Goal: Task Accomplishment & Management: Use online tool/utility

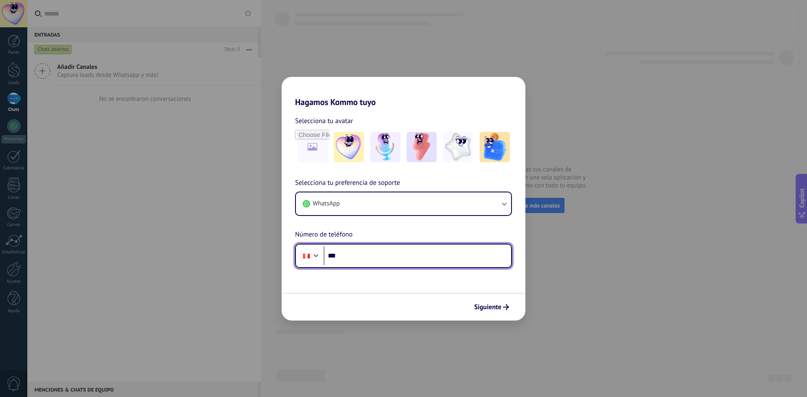
click at [364, 253] on input "***" at bounding box center [417, 255] width 187 height 19
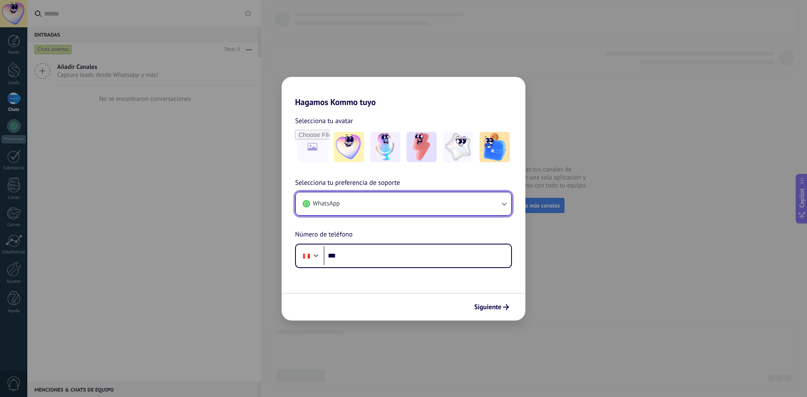
click at [432, 203] on button "WhatsApp" at bounding box center [403, 203] width 215 height 23
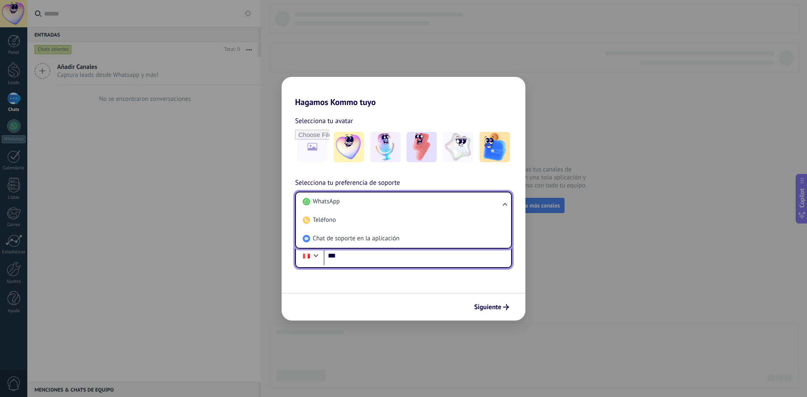
click at [361, 259] on input "***" at bounding box center [417, 255] width 187 height 19
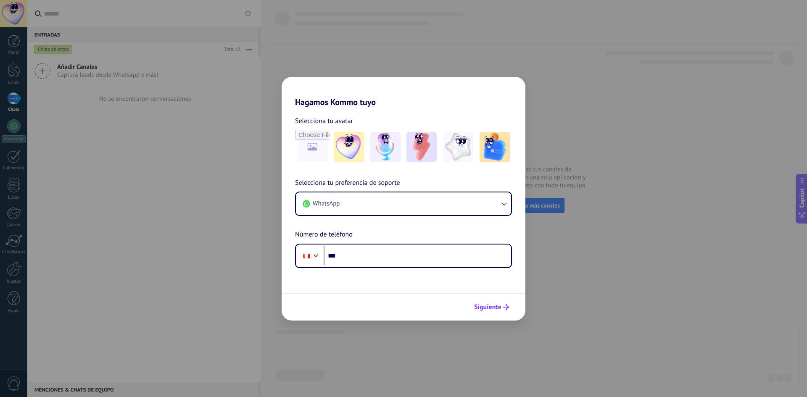
click at [490, 308] on span "Siguiente" at bounding box center [487, 307] width 27 height 6
paste input "**********"
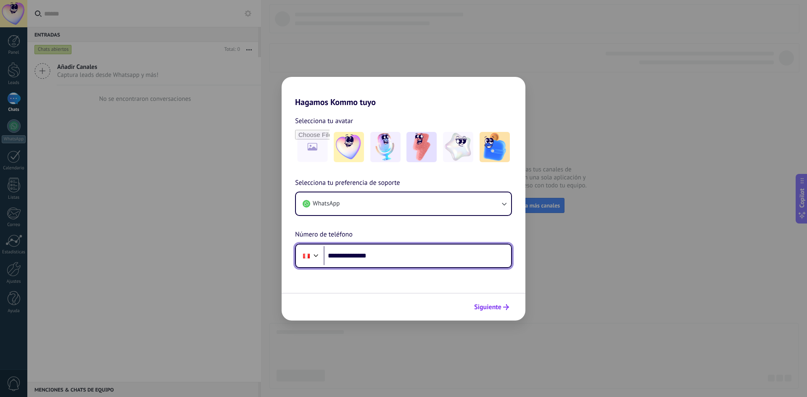
type input "**********"
click at [480, 304] on span "Siguiente" at bounding box center [487, 307] width 27 height 6
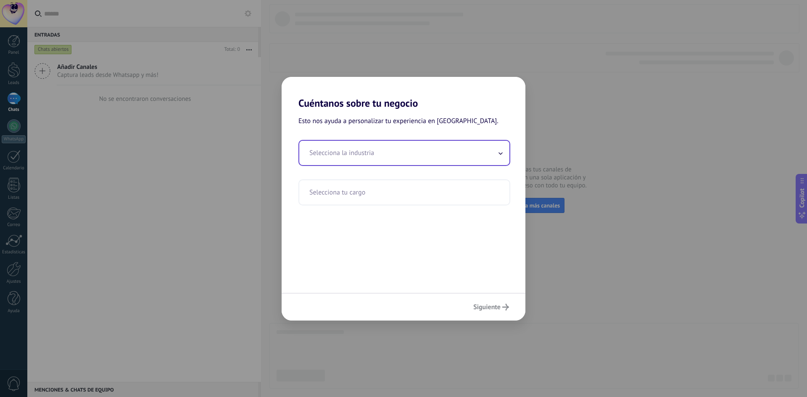
click at [368, 152] on input "text" at bounding box center [404, 153] width 210 height 24
type input "***"
click at [500, 152] on icon at bounding box center [500, 153] width 4 height 4
click at [457, 158] on input "text" at bounding box center [404, 153] width 210 height 24
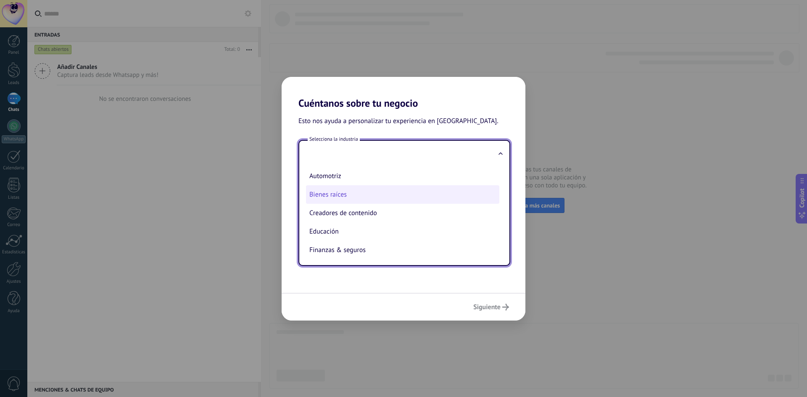
click at [361, 196] on li "Bienes raíces" at bounding box center [402, 194] width 193 height 18
type input "**********"
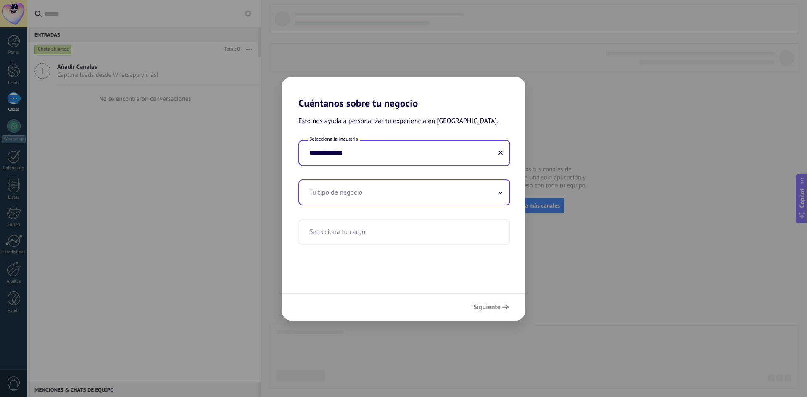
click at [360, 193] on input "text" at bounding box center [404, 192] width 210 height 24
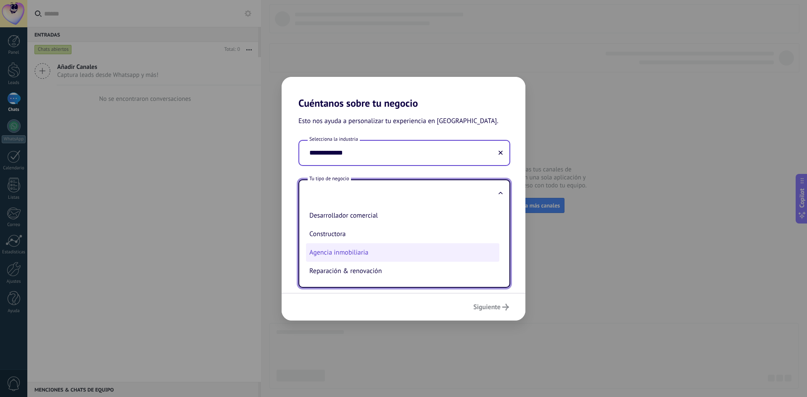
click at [372, 253] on li "Agencia inmobiliaria" at bounding box center [402, 252] width 193 height 18
type input "**********"
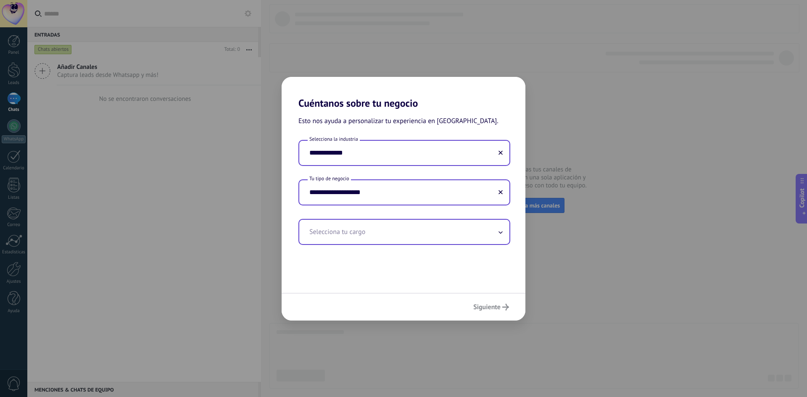
click at [367, 232] on input "text" at bounding box center [404, 232] width 210 height 24
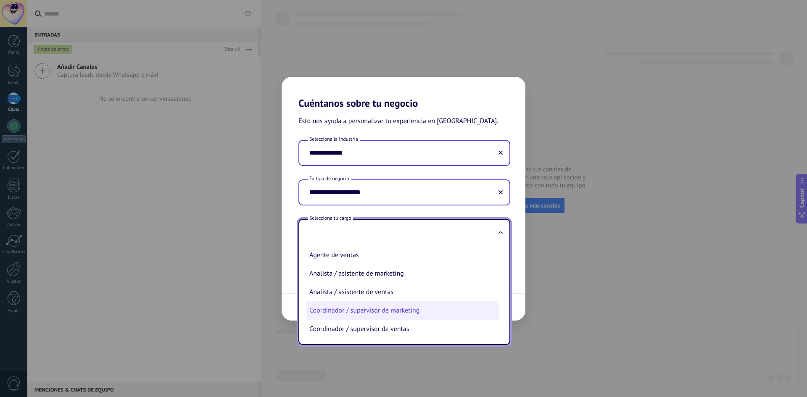
click at [369, 311] on li "Coordinador / supervisor de marketing" at bounding box center [402, 310] width 193 height 18
type input "**********"
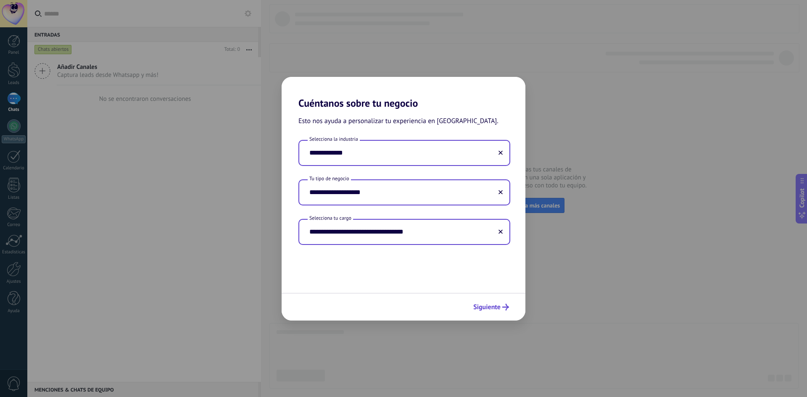
click at [494, 310] on span "Siguiente" at bounding box center [486, 307] width 27 height 6
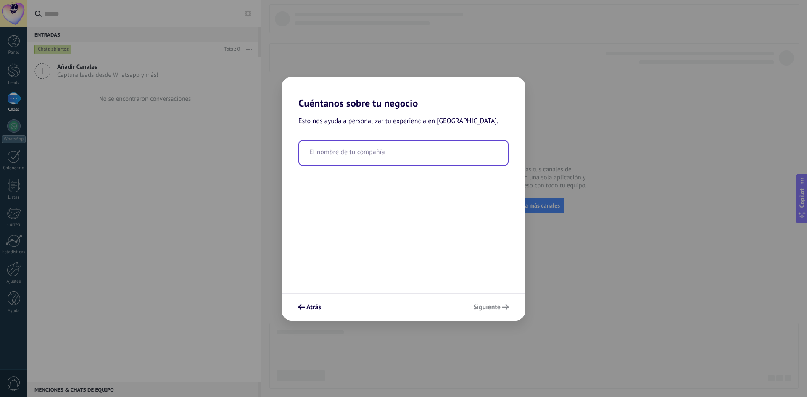
click at [363, 150] on input "text" at bounding box center [403, 153] width 208 height 24
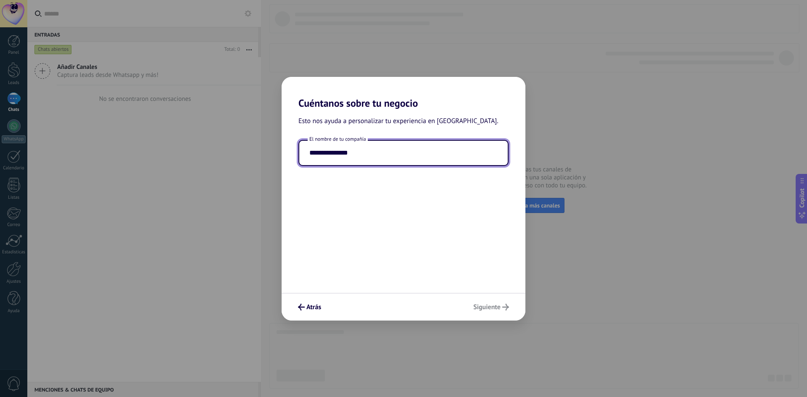
type input "**********"
drag, startPoint x: 495, startPoint y: 308, endPoint x: 486, endPoint y: 307, distance: 9.3
click at [489, 308] on div "Atrás Siguiente" at bounding box center [404, 307] width 244 height 28
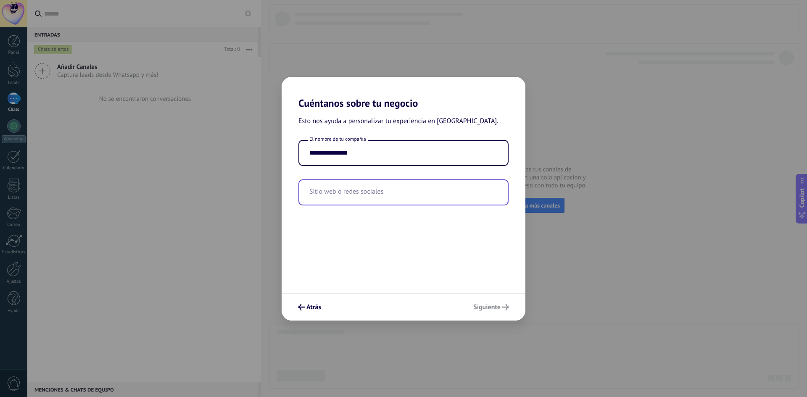
click at [334, 198] on input "text" at bounding box center [403, 192] width 208 height 24
click at [339, 197] on input "text" at bounding box center [403, 192] width 208 height 24
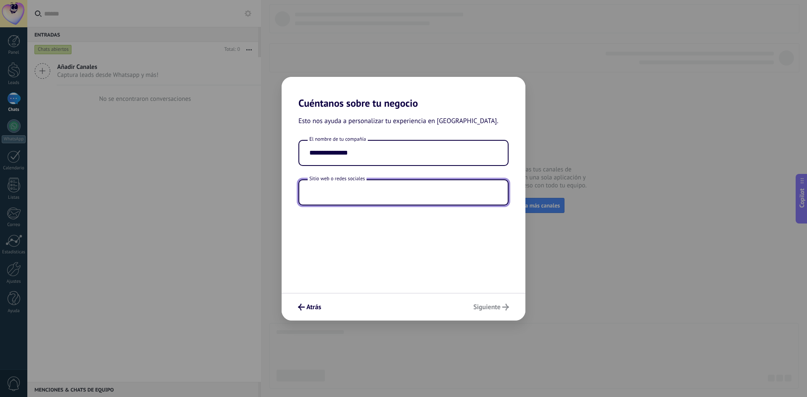
paste input "**********"
type input "**********"
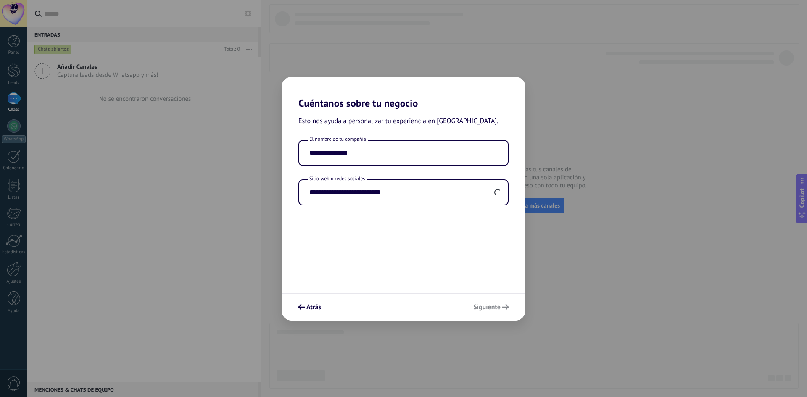
click at [504, 310] on div "Atrás Siguiente" at bounding box center [404, 307] width 244 height 28
click at [495, 307] on span "Siguiente" at bounding box center [486, 307] width 27 height 6
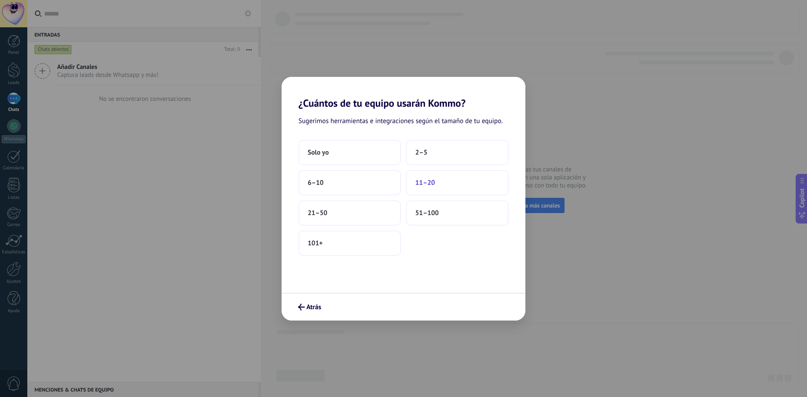
click at [437, 186] on button "11–20" at bounding box center [457, 182] width 103 height 25
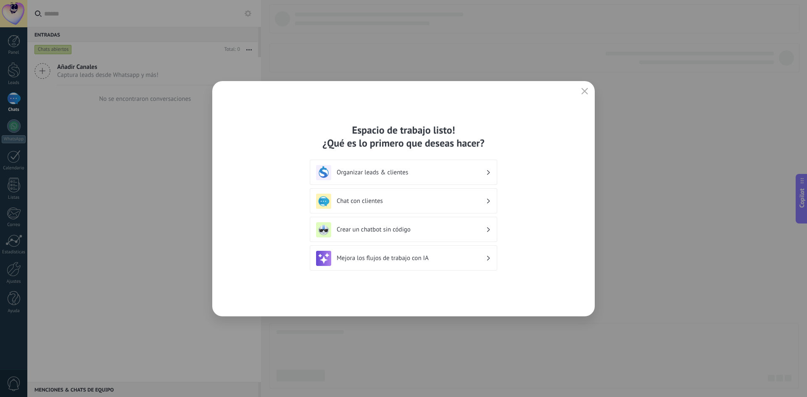
click at [410, 198] on h3 "Chat con clientes" at bounding box center [411, 201] width 149 height 8
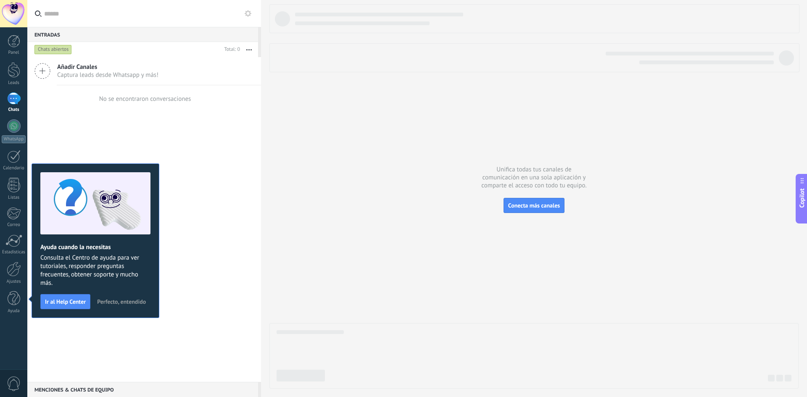
click at [124, 108] on div "No se encontraron conversaciones" at bounding box center [145, 98] width 94 height 27
click at [11, 8] on div at bounding box center [13, 13] width 27 height 27
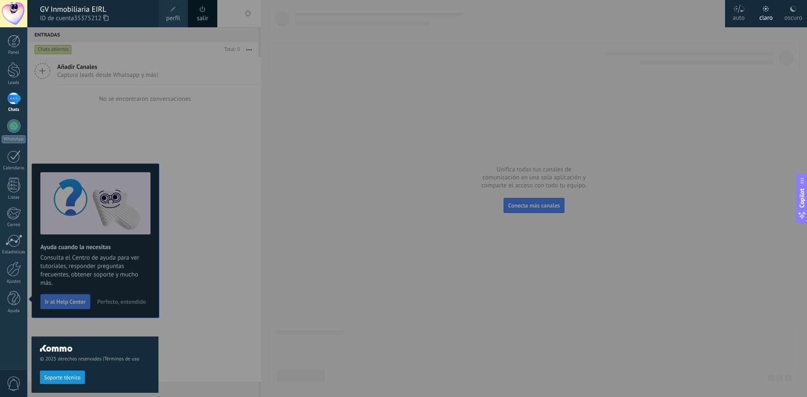
click at [138, 119] on div "© 2025 derechos reservados | Términos de uso Soporte técnico" at bounding box center [95, 212] width 127 height 370
click at [13, 274] on div at bounding box center [14, 269] width 14 height 15
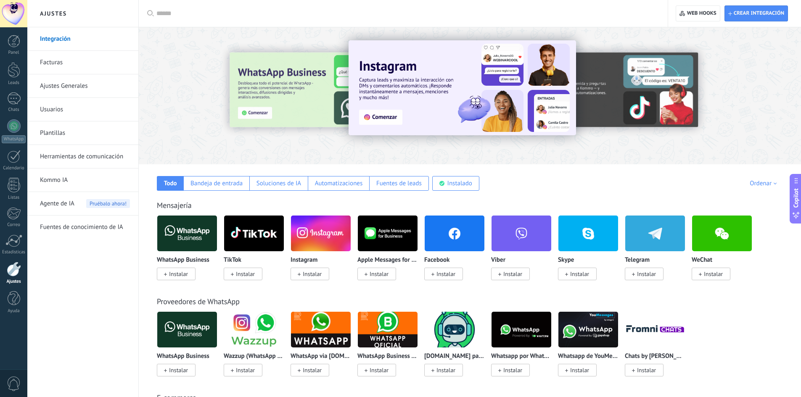
click at [57, 111] on link "Usuarios" at bounding box center [85, 110] width 90 height 24
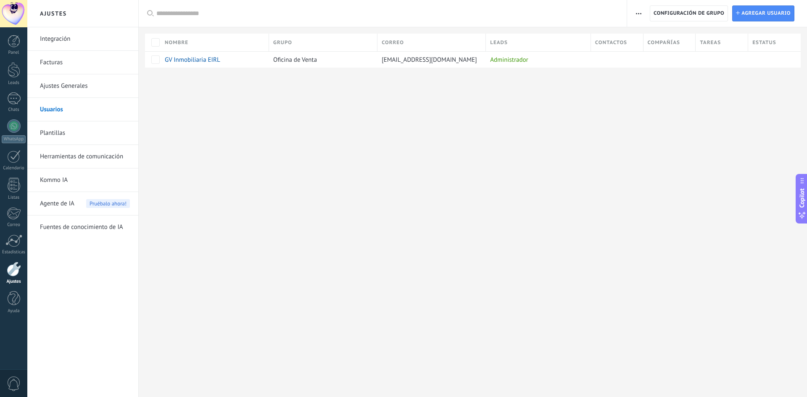
click at [451, 186] on div "Ajustes Integración Facturas Ajustes Generales Usuarios Plantillas Herramientas…" at bounding box center [417, 198] width 780 height 397
click at [355, 170] on div "Ajustes Integración Facturas Ajustes Generales Usuarios Plantillas Herramientas…" at bounding box center [417, 198] width 780 height 397
click at [13, 80] on div "Leads" at bounding box center [14, 82] width 24 height 5
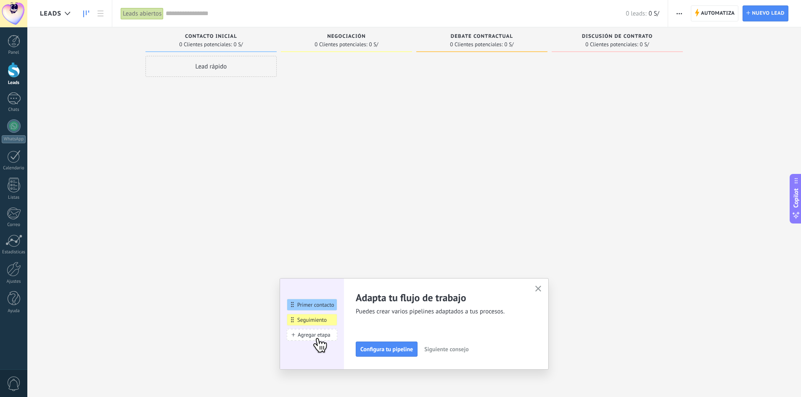
click at [541, 290] on use "button" at bounding box center [538, 289] width 6 height 6
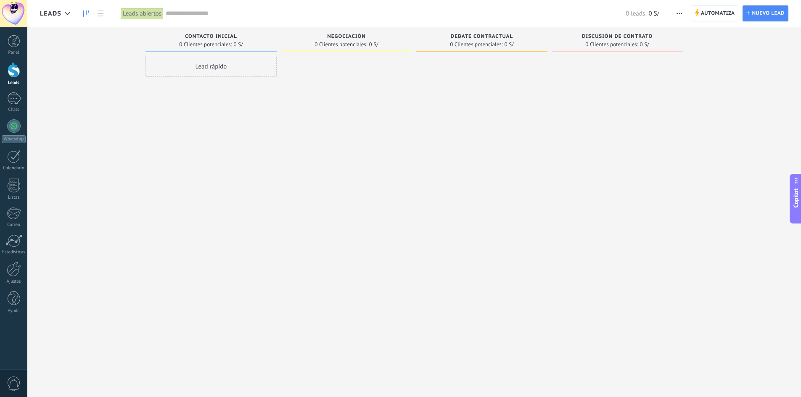
click at [340, 193] on div at bounding box center [346, 199] width 131 height 287
click at [14, 277] on link "Ajustes" at bounding box center [13, 273] width 27 height 23
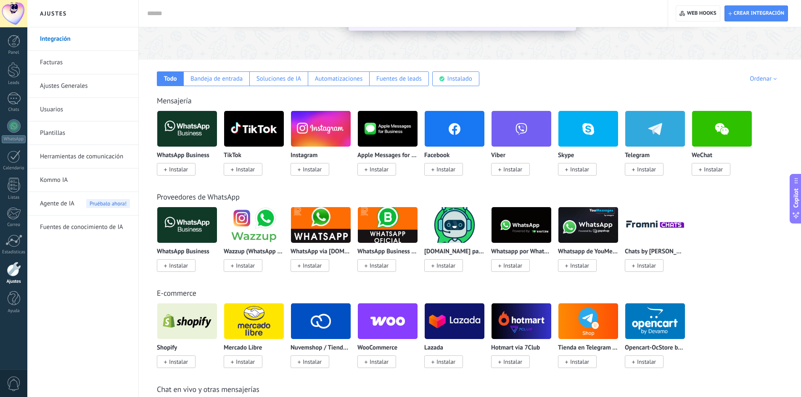
scroll to position [84, 0]
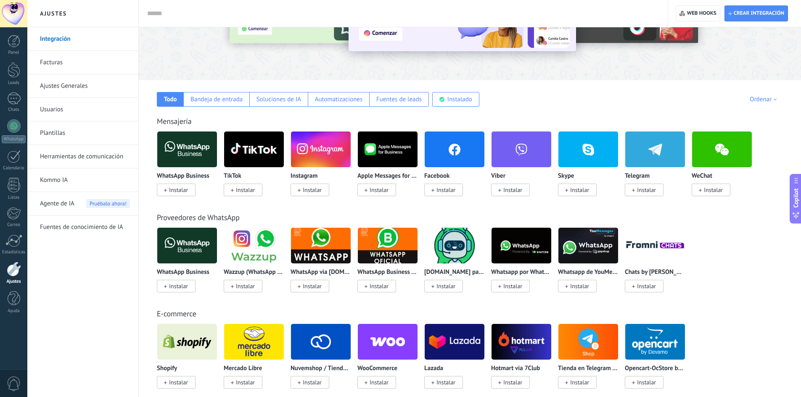
click at [181, 191] on span "Instalar" at bounding box center [178, 190] width 19 height 8
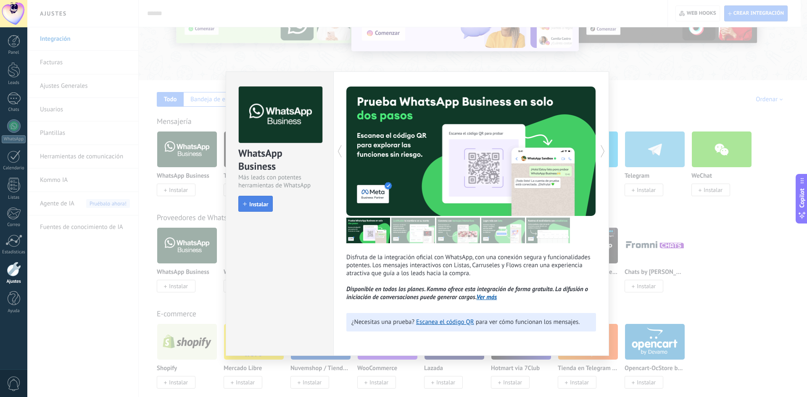
click at [253, 206] on span "Instalar" at bounding box center [258, 204] width 19 height 6
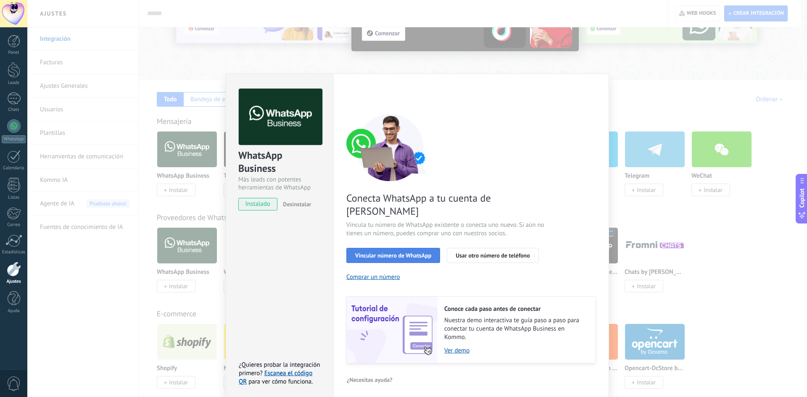
click at [406, 248] on button "Vincular número de WhatsApp" at bounding box center [393, 255] width 94 height 15
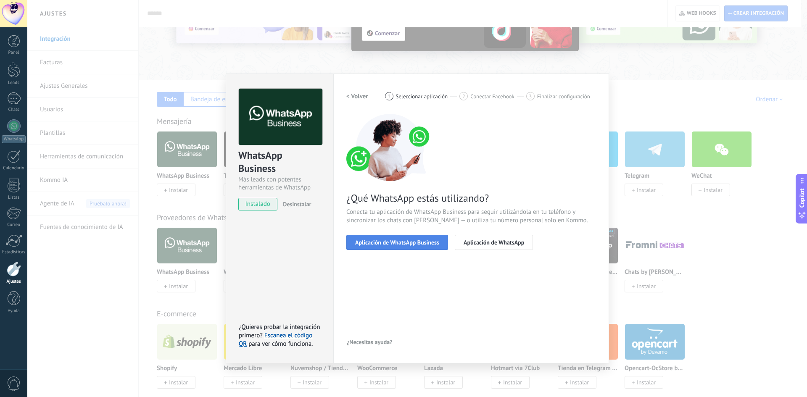
click at [403, 245] on span "Aplicación de WhatsApp Business" at bounding box center [397, 243] width 84 height 6
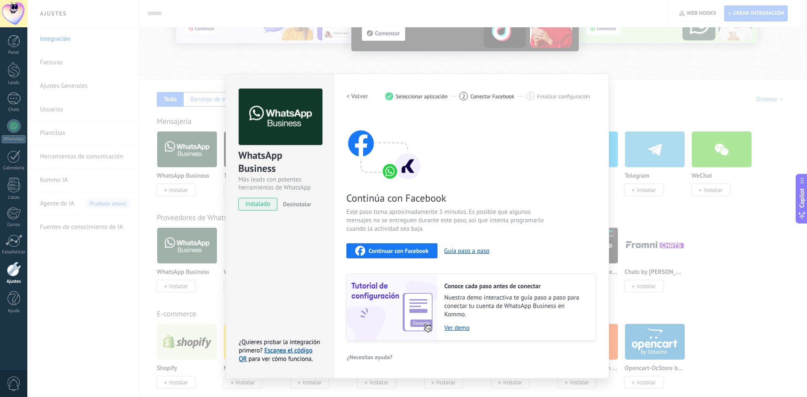
click at [403, 248] on span "Continuar con Facebook" at bounding box center [399, 251] width 60 height 6
click at [159, 60] on div "WhatsApp Business Más leads con potentes herramientas de WhatsApp instalado Des…" at bounding box center [417, 198] width 780 height 397
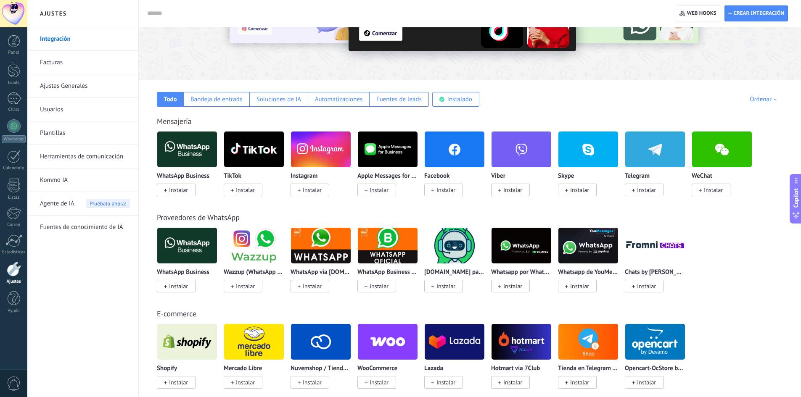
click at [15, 12] on div at bounding box center [13, 13] width 27 height 27
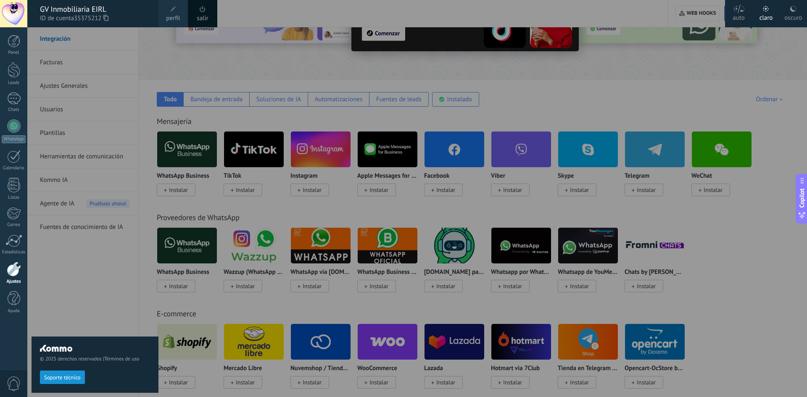
click at [14, 272] on div at bounding box center [14, 269] width 14 height 15
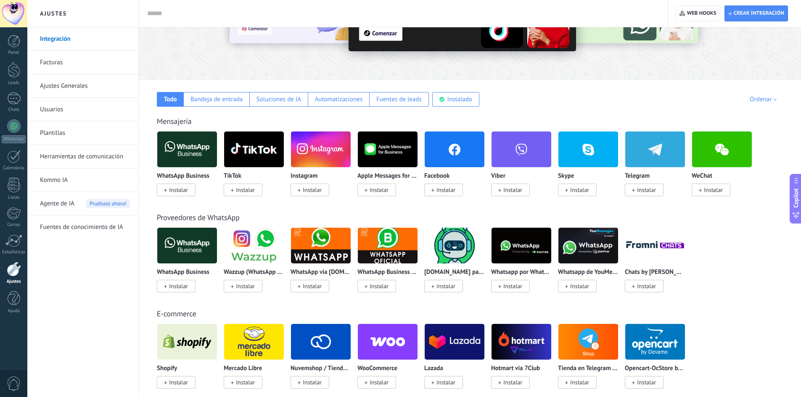
click at [60, 107] on link "Usuarios" at bounding box center [85, 110] width 90 height 24
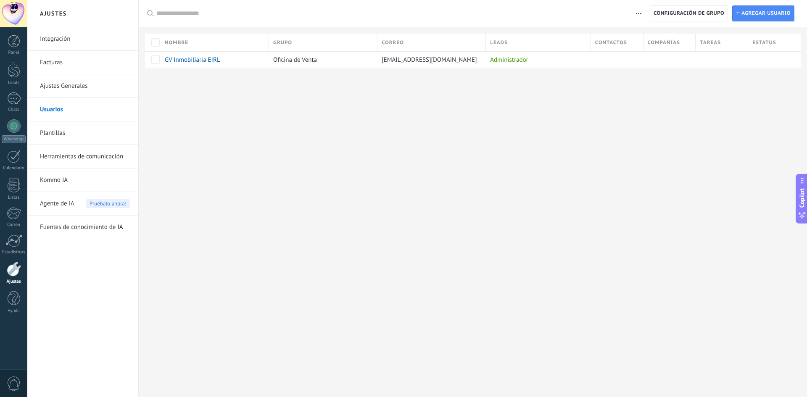
click at [529, 91] on div at bounding box center [473, 81] width 668 height 27
click at [381, 155] on div "Ajustes Integración Facturas Ajustes Generales Usuarios Plantillas Herramientas…" at bounding box center [417, 198] width 780 height 397
click at [16, 129] on div at bounding box center [13, 125] width 13 height 13
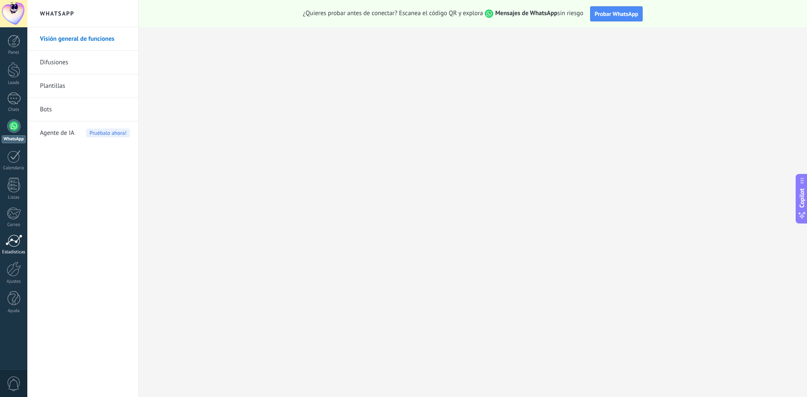
click at [11, 239] on div at bounding box center [13, 241] width 17 height 13
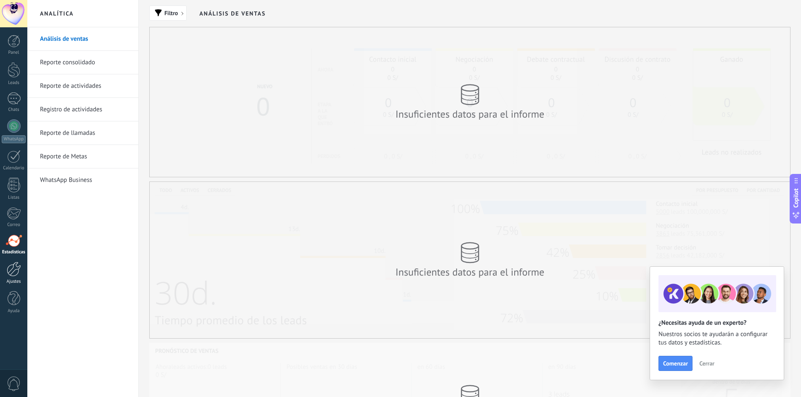
click at [12, 274] on div at bounding box center [14, 269] width 14 height 15
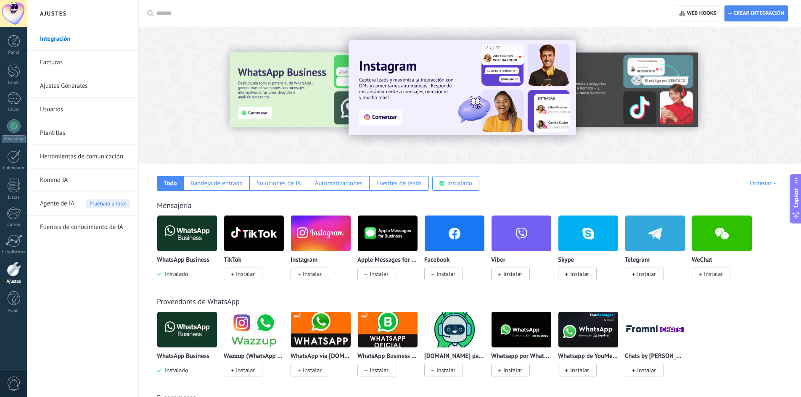
click at [67, 111] on link "Usuarios" at bounding box center [85, 110] width 90 height 24
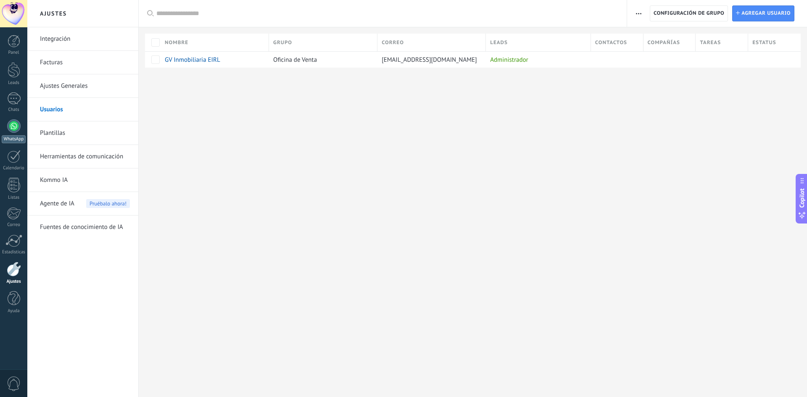
click at [15, 134] on link "WhatsApp" at bounding box center [13, 131] width 27 height 24
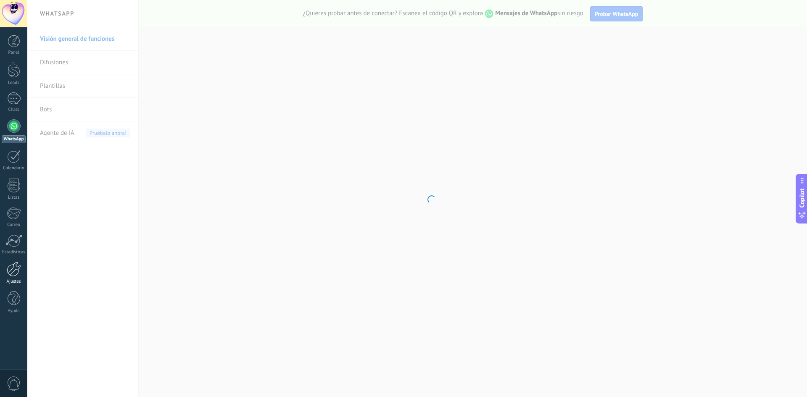
click at [11, 268] on div at bounding box center [14, 269] width 14 height 15
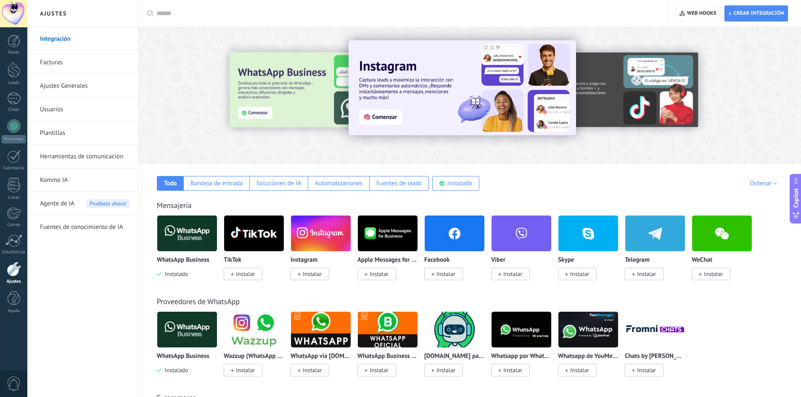
drag, startPoint x: 184, startPoint y: 239, endPoint x: 182, endPoint y: 232, distance: 7.3
click at [184, 239] on img at bounding box center [187, 233] width 60 height 41
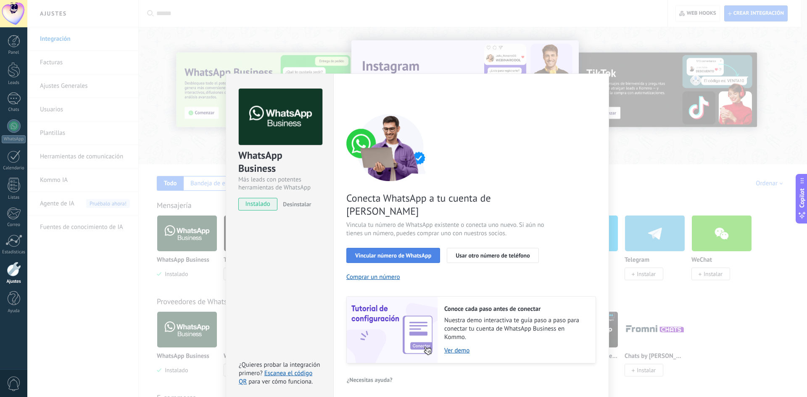
click at [399, 253] on span "Vincular número de WhatsApp" at bounding box center [393, 256] width 76 height 6
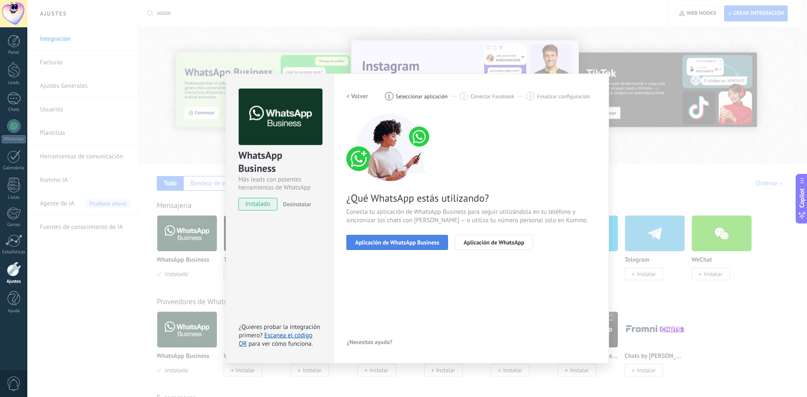
click at [410, 244] on span "Aplicación de WhatsApp Business" at bounding box center [397, 243] width 84 height 6
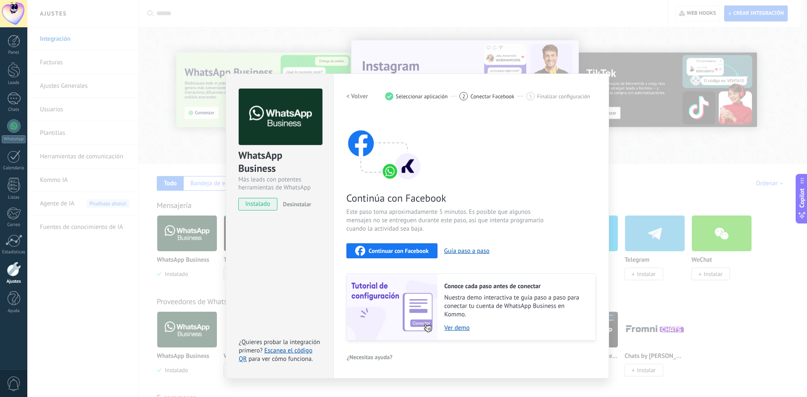
click at [406, 251] on span "Continuar con Facebook" at bounding box center [399, 251] width 60 height 6
click at [404, 251] on span "Continuar con Facebook" at bounding box center [399, 251] width 60 height 6
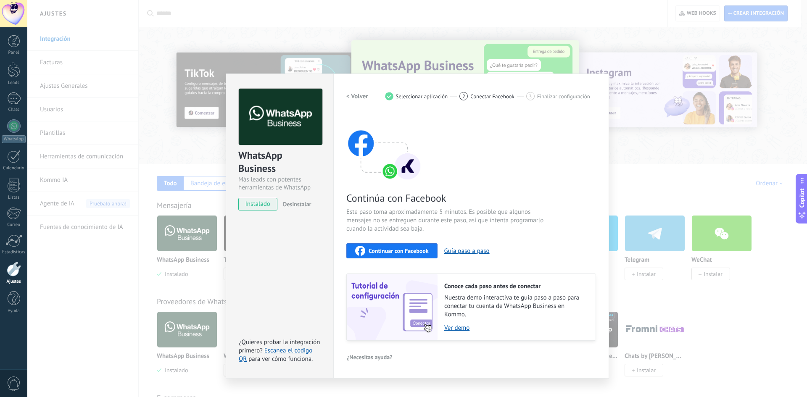
drag, startPoint x: 399, startPoint y: 39, endPoint x: 395, endPoint y: 37, distance: 4.4
click at [398, 38] on div "WhatsApp Business Más leads con potentes herramientas de WhatsApp instalado Des…" at bounding box center [417, 198] width 780 height 397
